Goal: Transaction & Acquisition: Download file/media

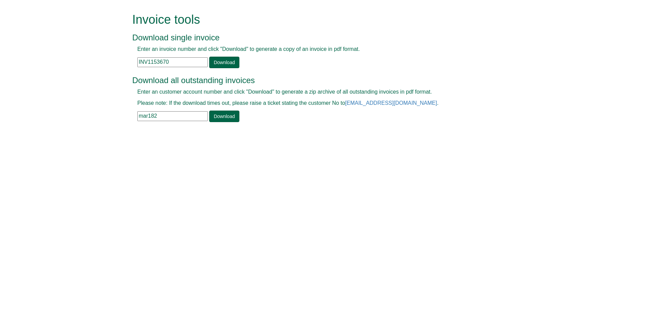
drag, startPoint x: 160, startPoint y: 118, endPoint x: 135, endPoint y: 108, distance: 27.4
click at [135, 108] on div "Enter an customer account number and click "Download" to generate a zip archive…" at bounding box center [317, 105] width 371 height 34
type input "rrs22"
click at [219, 117] on link "Download" at bounding box center [224, 117] width 30 height 12
drag, startPoint x: 173, startPoint y: 60, endPoint x: 138, endPoint y: 68, distance: 35.7
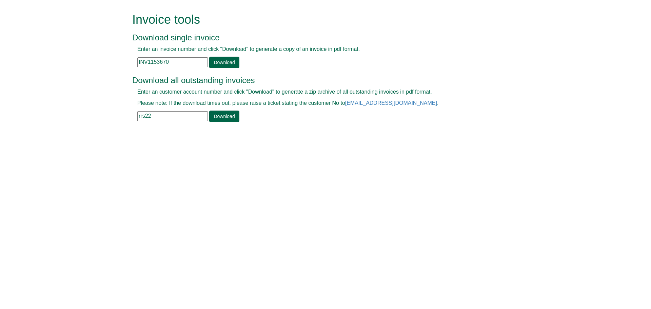
click at [138, 68] on div "Enter an invoice number and click "Download" to generate a copy of an invoice i…" at bounding box center [317, 56] width 371 height 23
paste input "INV1028831"
type input "INV1028831"
click at [229, 62] on link "Download" at bounding box center [224, 63] width 30 height 12
click at [229, 63] on link "Download" at bounding box center [224, 63] width 30 height 12
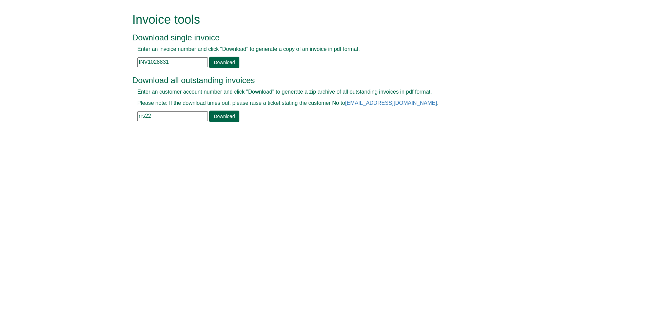
drag, startPoint x: 172, startPoint y: 63, endPoint x: 138, endPoint y: 61, distance: 34.3
click at [138, 61] on input "INV1028831" at bounding box center [172, 62] width 71 height 10
paste input "INV1335240"
type input "INV1335240"
click at [222, 63] on link "Download" at bounding box center [224, 63] width 30 height 12
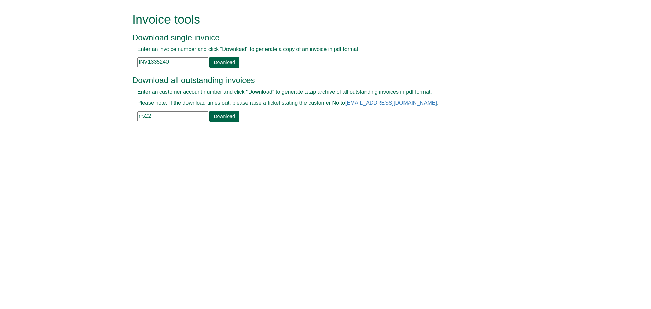
drag, startPoint x: 175, startPoint y: 64, endPoint x: 135, endPoint y: 58, distance: 40.1
click at [135, 58] on div "Enter an invoice number and click "Download" to generate a copy of an invoice i…" at bounding box center [317, 56] width 371 height 23
paste input "INV1399753"
type input "INV1399753"
click at [219, 63] on link "Download" at bounding box center [224, 63] width 30 height 12
